Goal: Task Accomplishment & Management: Manage account settings

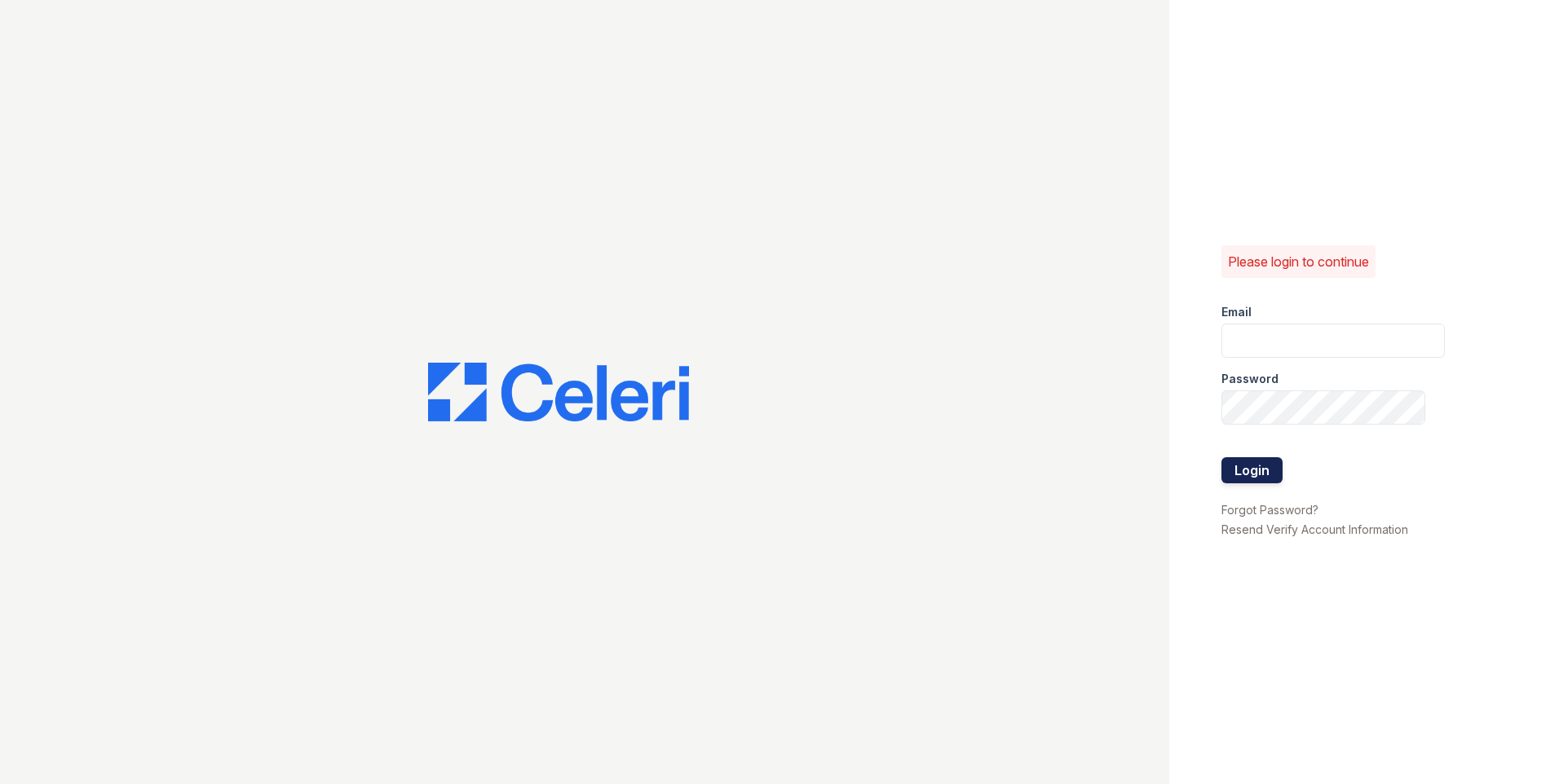
type input "[PERSON_NAME][EMAIL_ADDRESS][DOMAIN_NAME]"
click at [1252, 472] on button "Login" at bounding box center [1252, 470] width 61 height 26
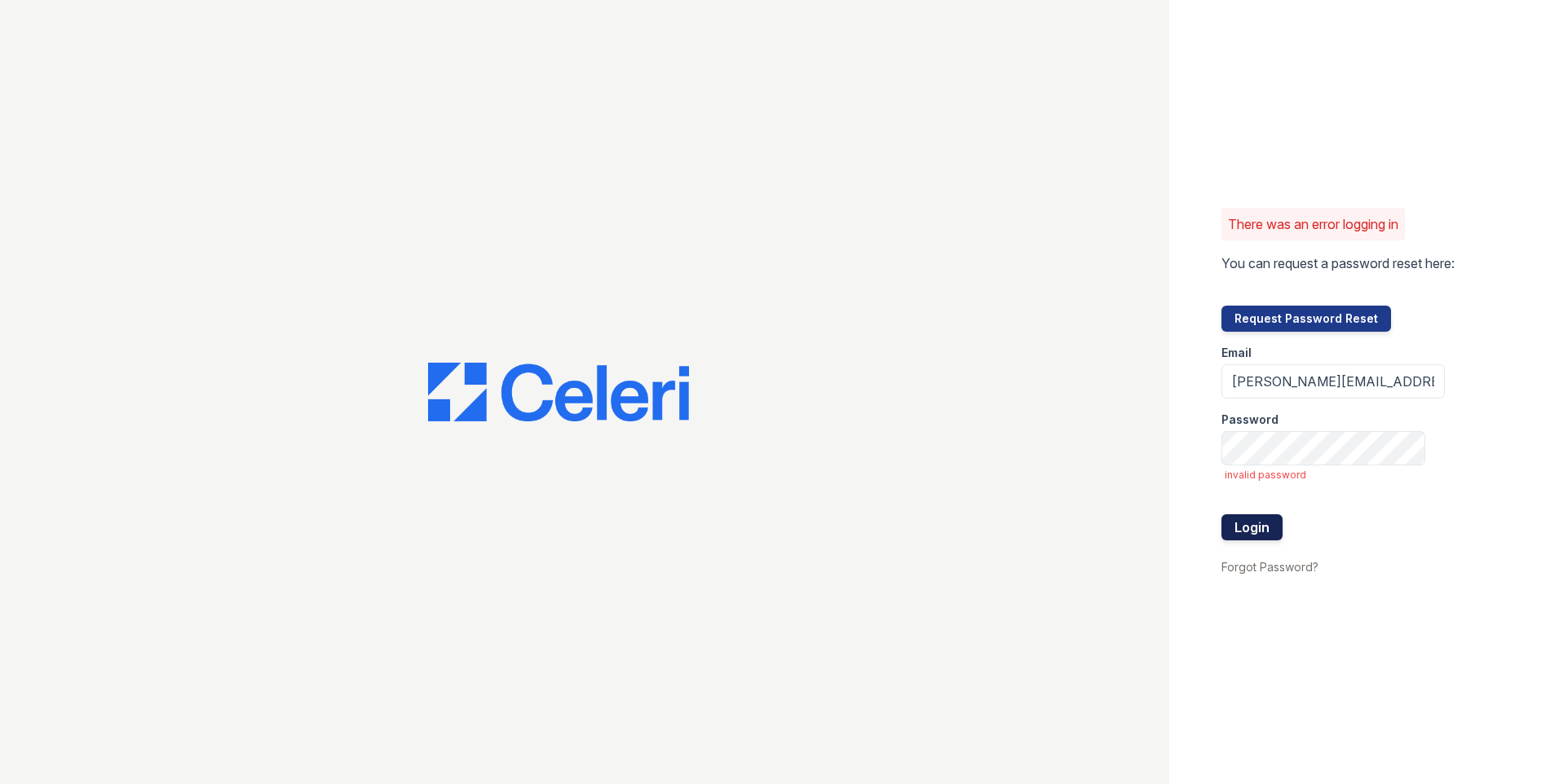
click at [1249, 522] on button "Login" at bounding box center [1252, 527] width 61 height 26
click at [1222, 515] on button "Login" at bounding box center [1252, 527] width 61 height 26
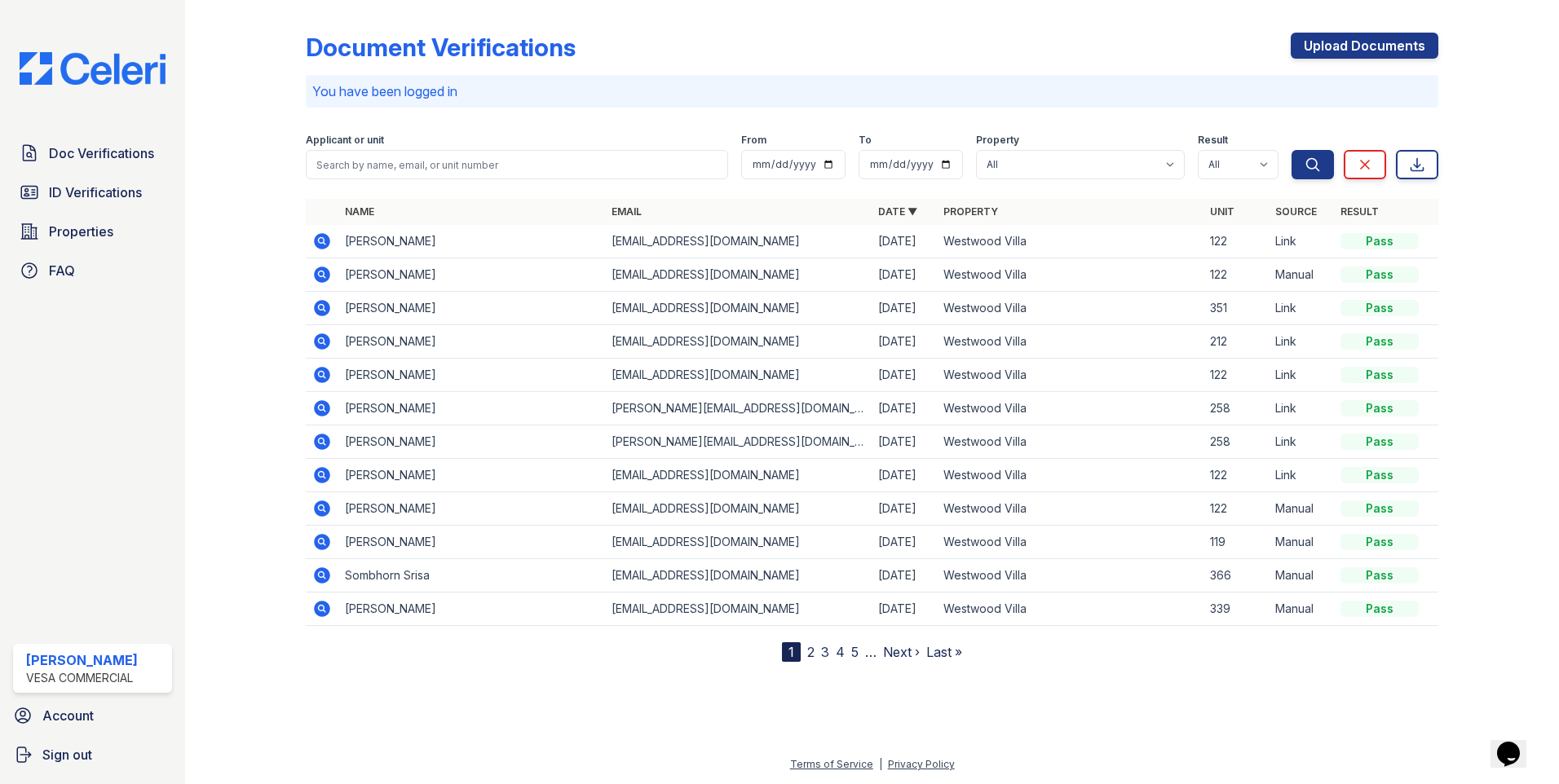
click at [811, 652] on link "2" at bounding box center [811, 652] width 7 height 17
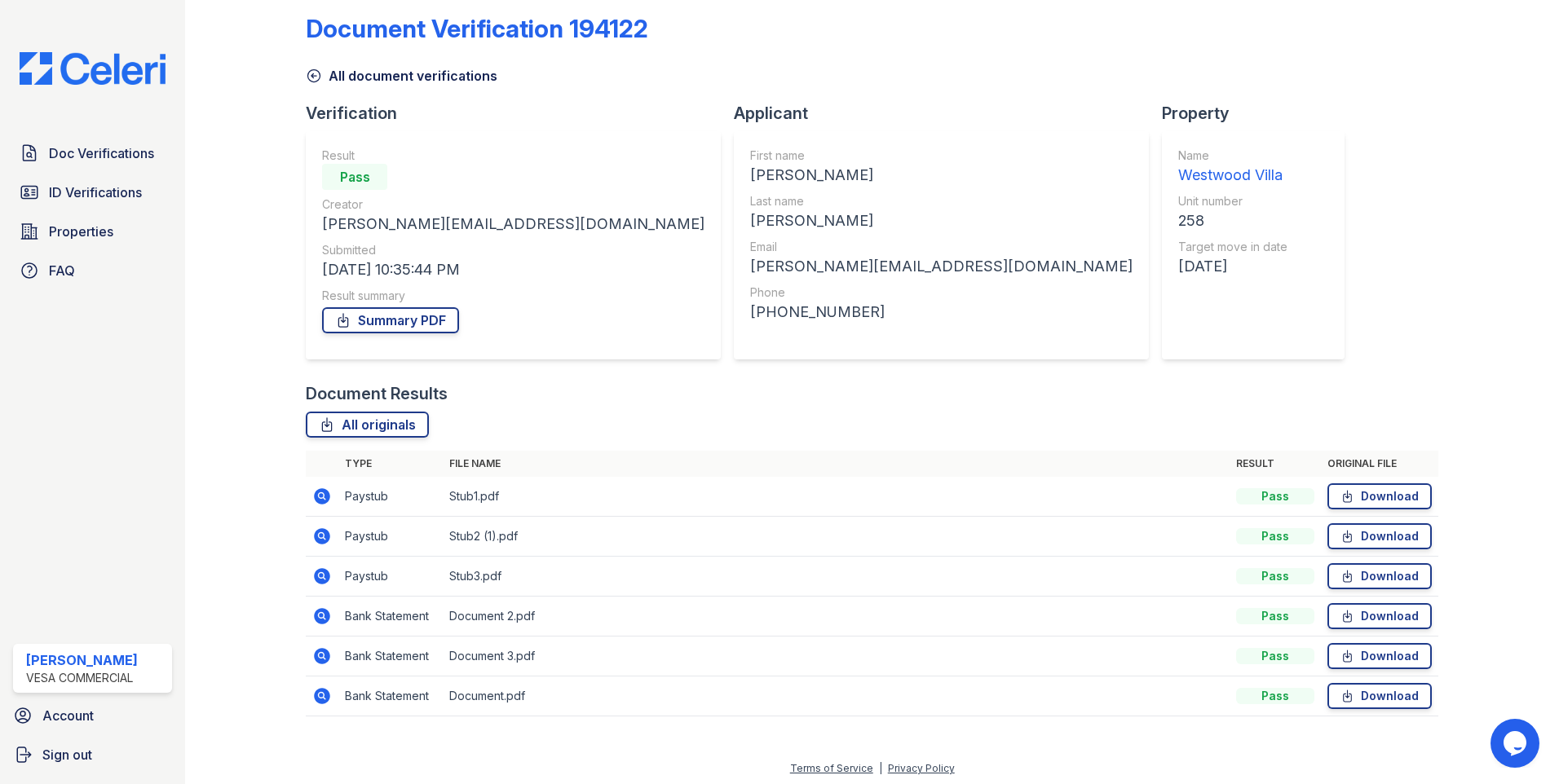
scroll to position [22, 0]
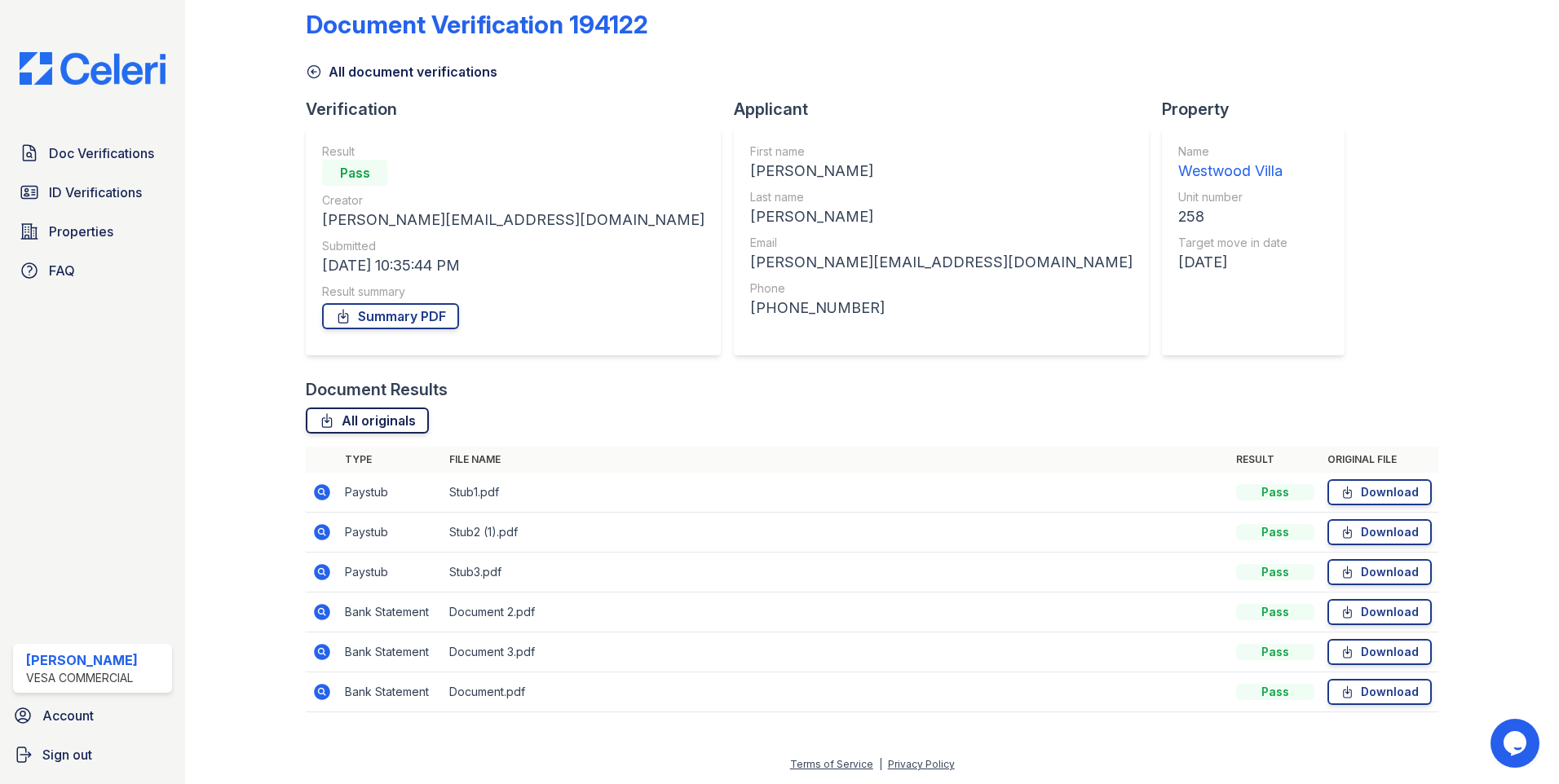
click at [362, 418] on link "All originals" at bounding box center [367, 420] width 123 height 26
click at [395, 321] on link "Summary PDF" at bounding box center [391, 316] width 137 height 26
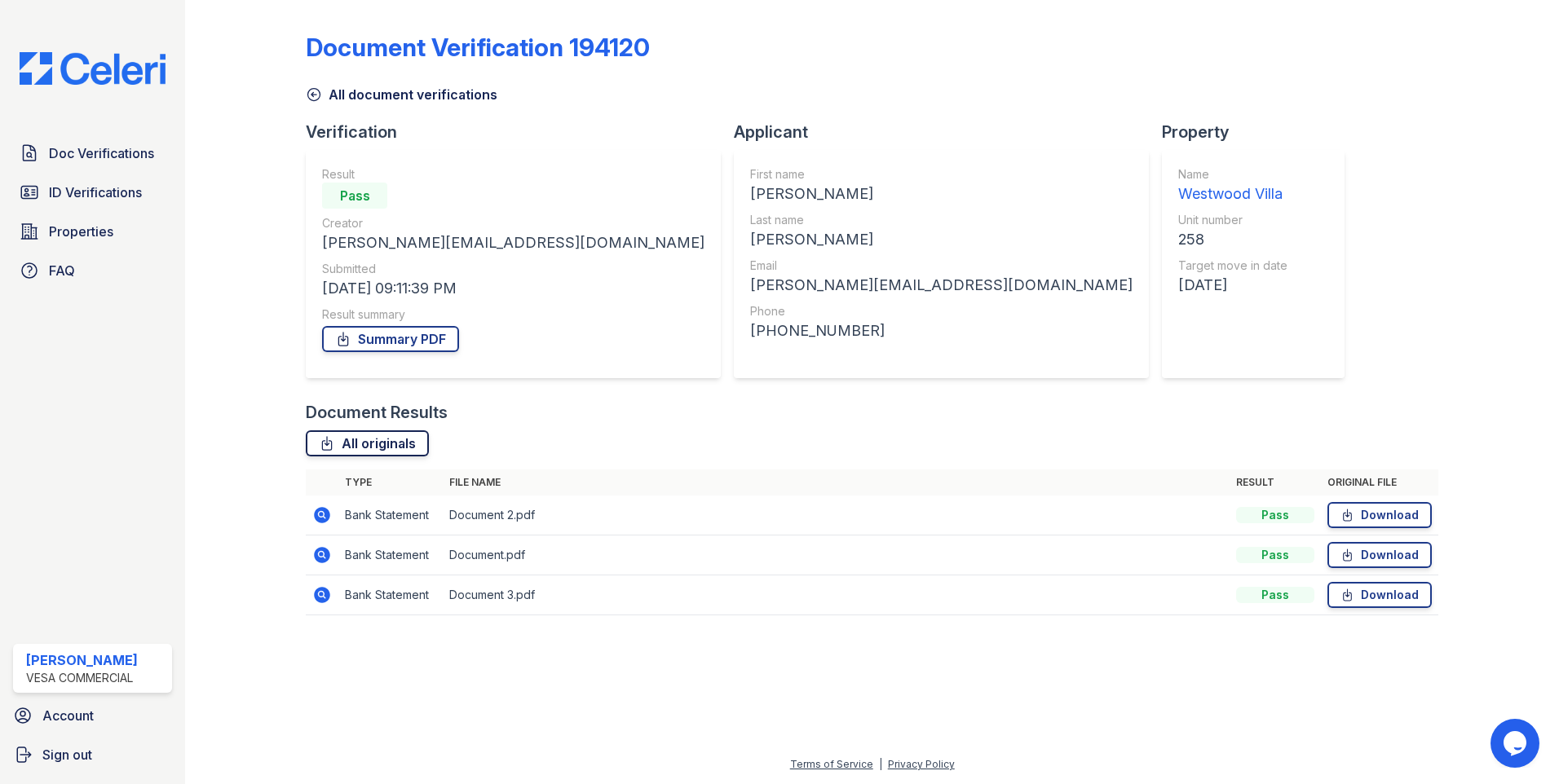
click at [404, 441] on link "All originals" at bounding box center [367, 443] width 123 height 26
click at [414, 337] on link "Summary PDF" at bounding box center [391, 338] width 137 height 26
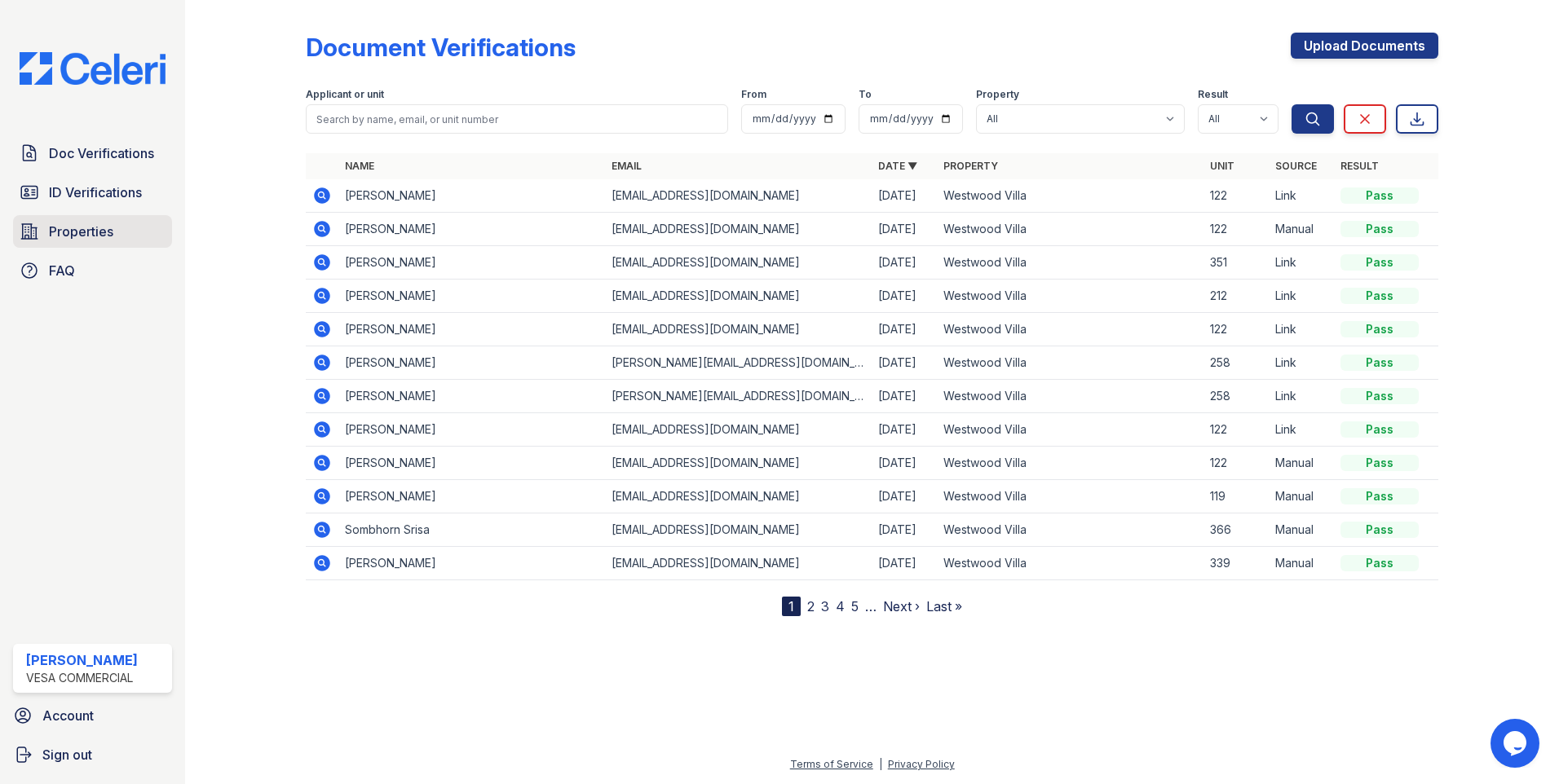
click at [88, 228] on span "Properties" at bounding box center [81, 231] width 64 height 19
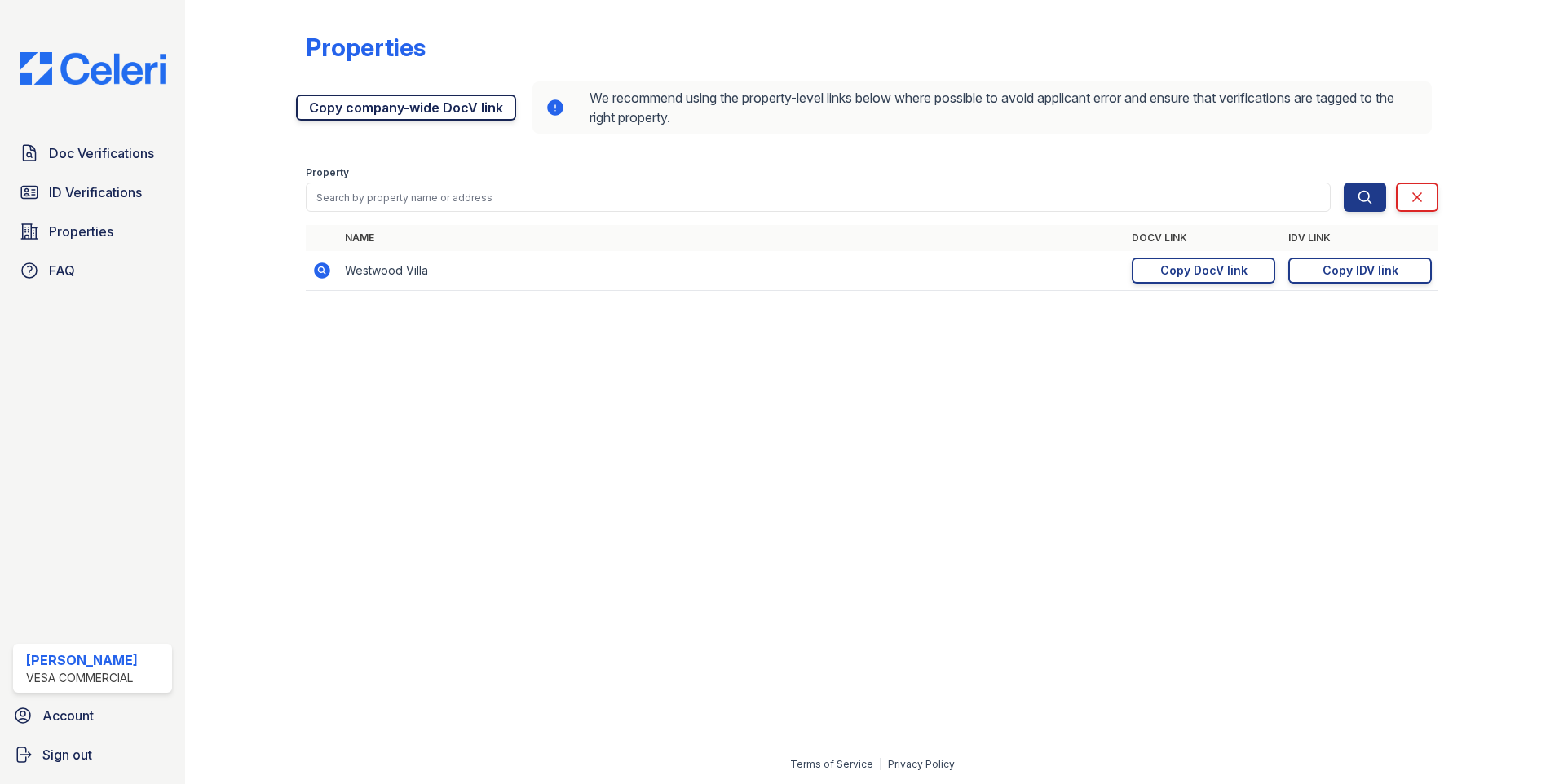
click at [324, 106] on link "Copy company-wide DocV link" at bounding box center [406, 107] width 220 height 26
click at [340, 109] on link "Copy company-wide DocV link" at bounding box center [406, 107] width 220 height 26
